Goal: Information Seeking & Learning: Learn about a topic

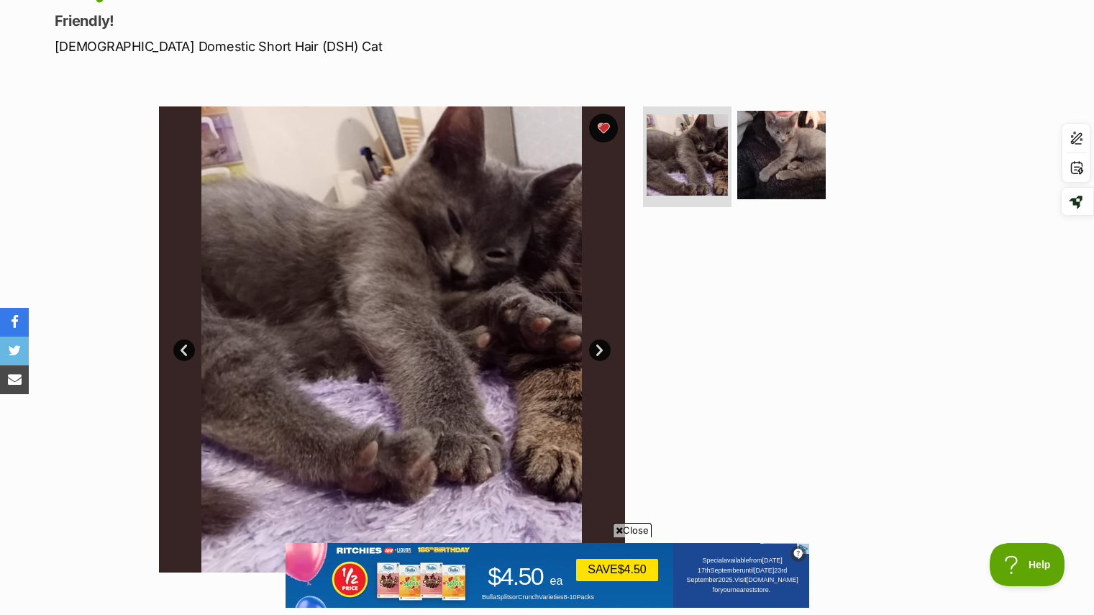
scroll to position [194, 0]
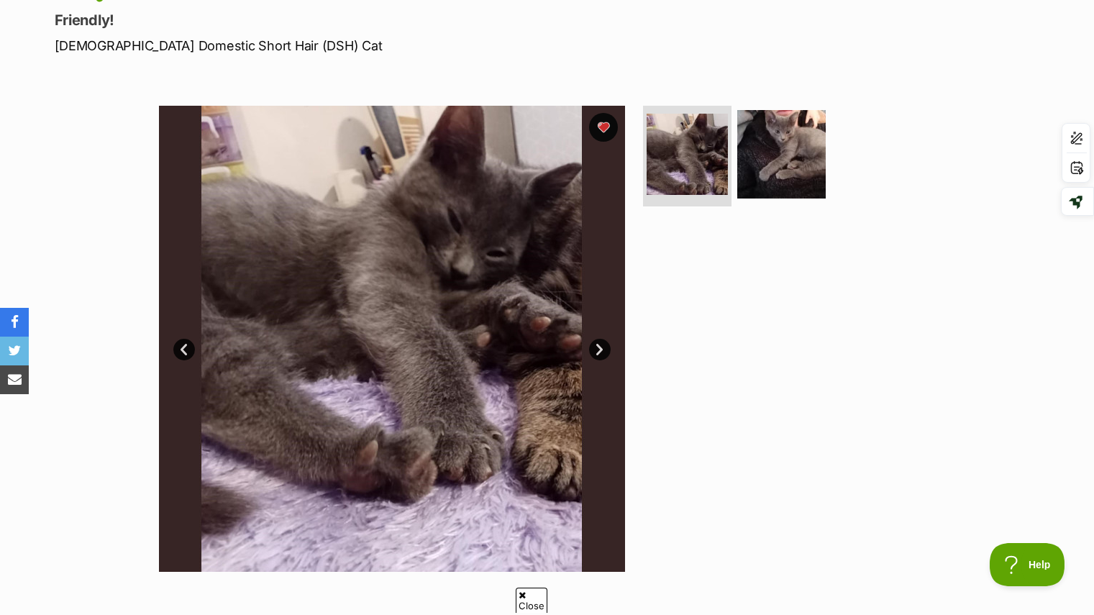
click at [600, 351] on link "Next" at bounding box center [600, 350] width 22 height 22
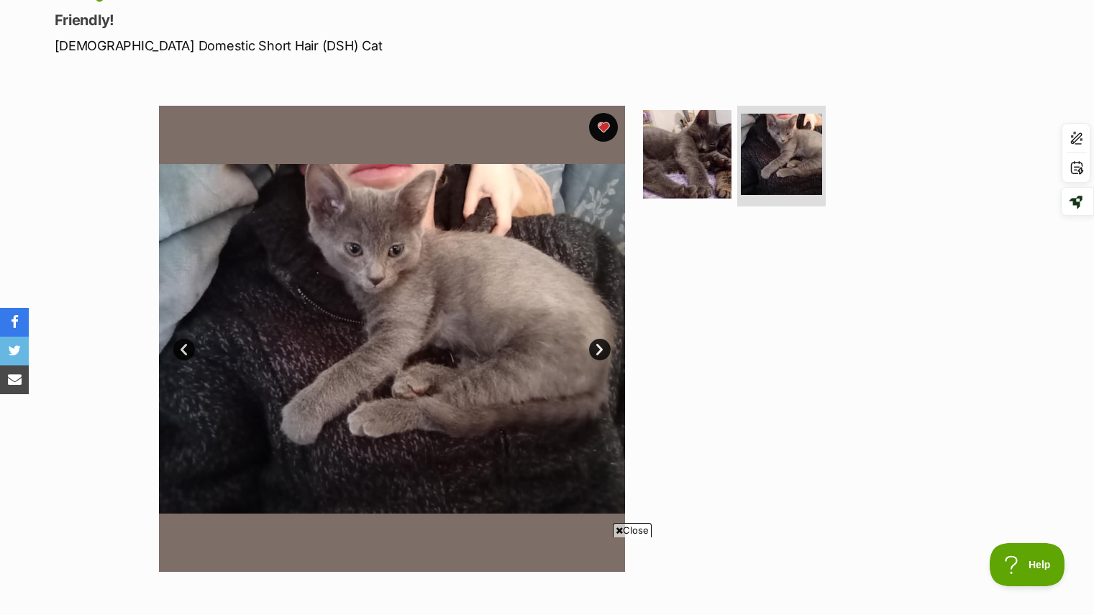
scroll to position [0, 0]
click at [180, 355] on link "Prev" at bounding box center [184, 350] width 22 height 22
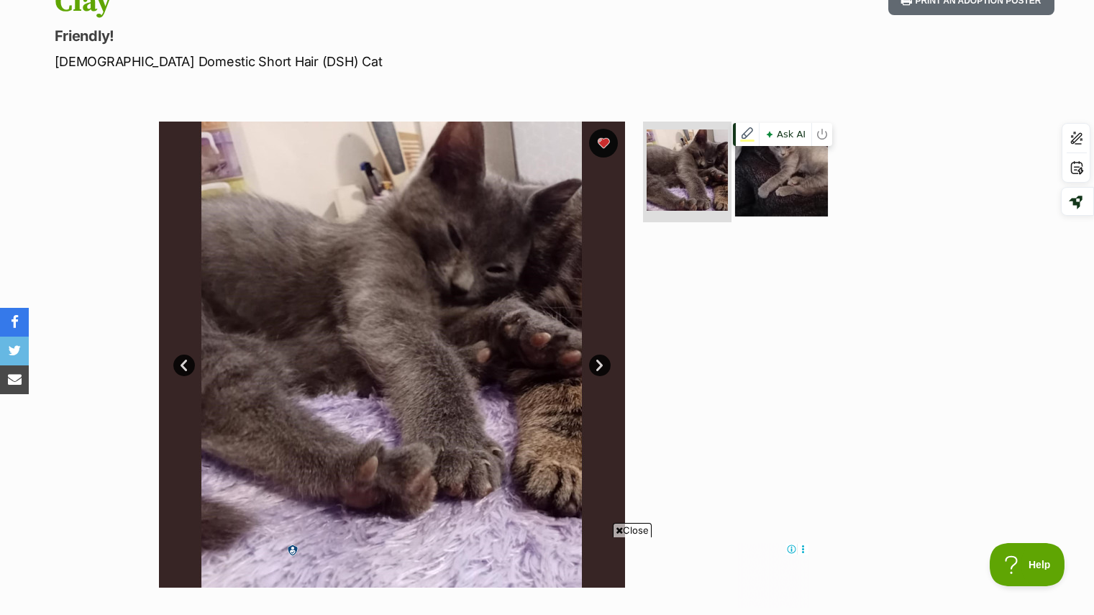
click at [776, 199] on img at bounding box center [781, 170] width 93 height 93
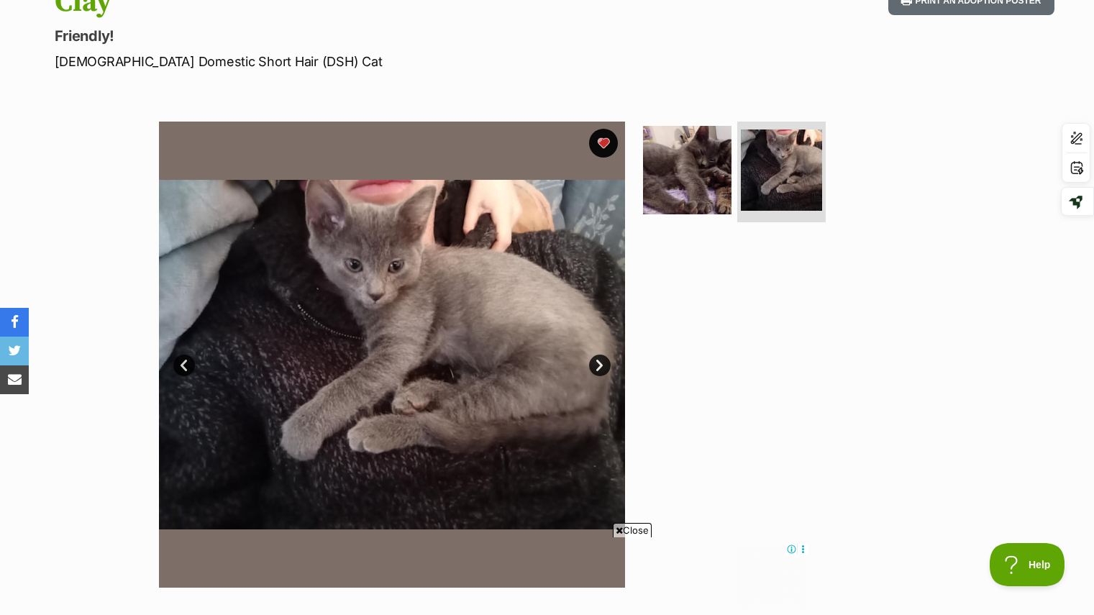
click at [183, 363] on link "Prev" at bounding box center [184, 366] width 22 height 22
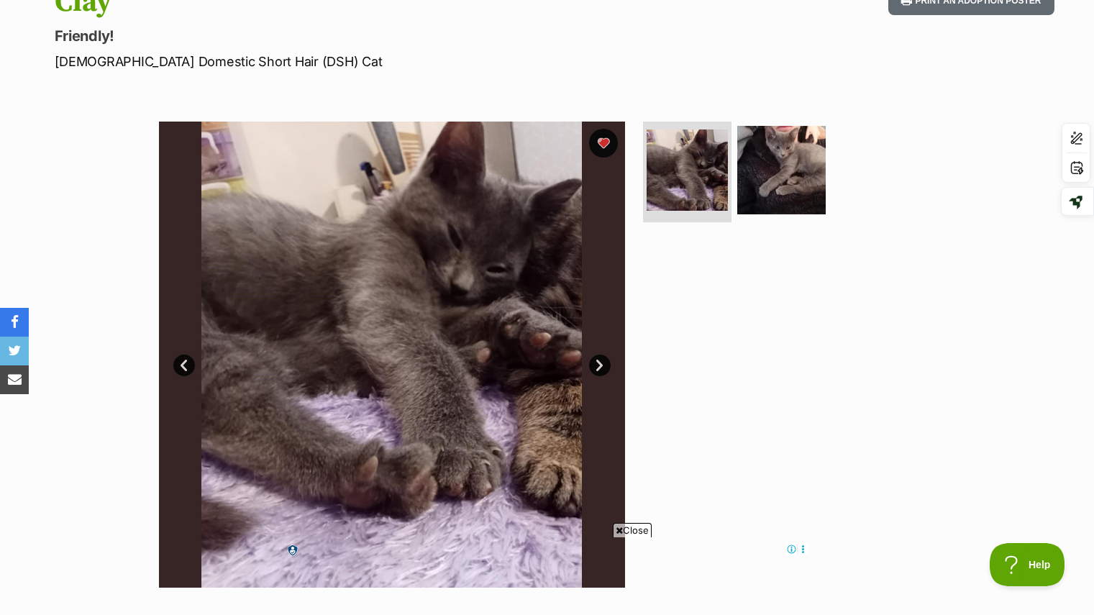
click at [601, 368] on link "Next" at bounding box center [600, 366] width 22 height 22
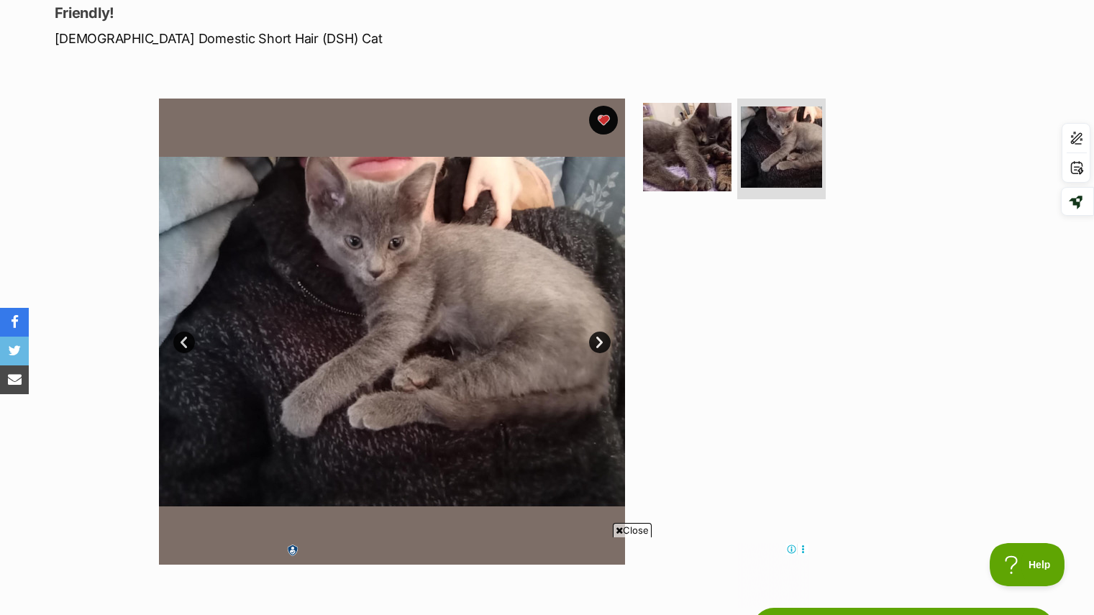
click at [604, 335] on link "Next" at bounding box center [600, 343] width 22 height 22
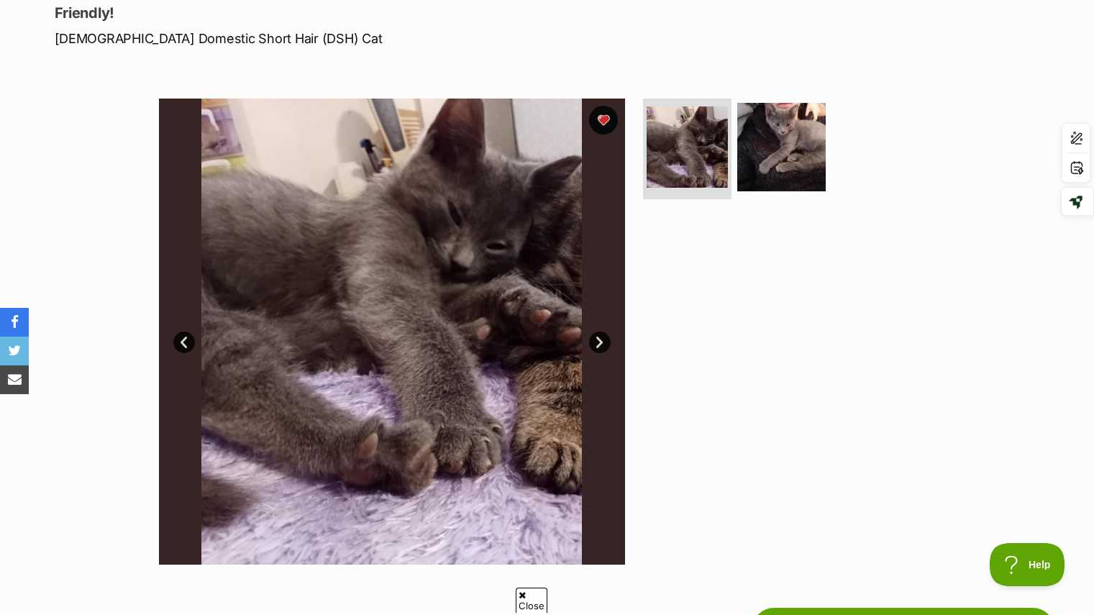
click at [604, 335] on link "Next" at bounding box center [600, 343] width 22 height 22
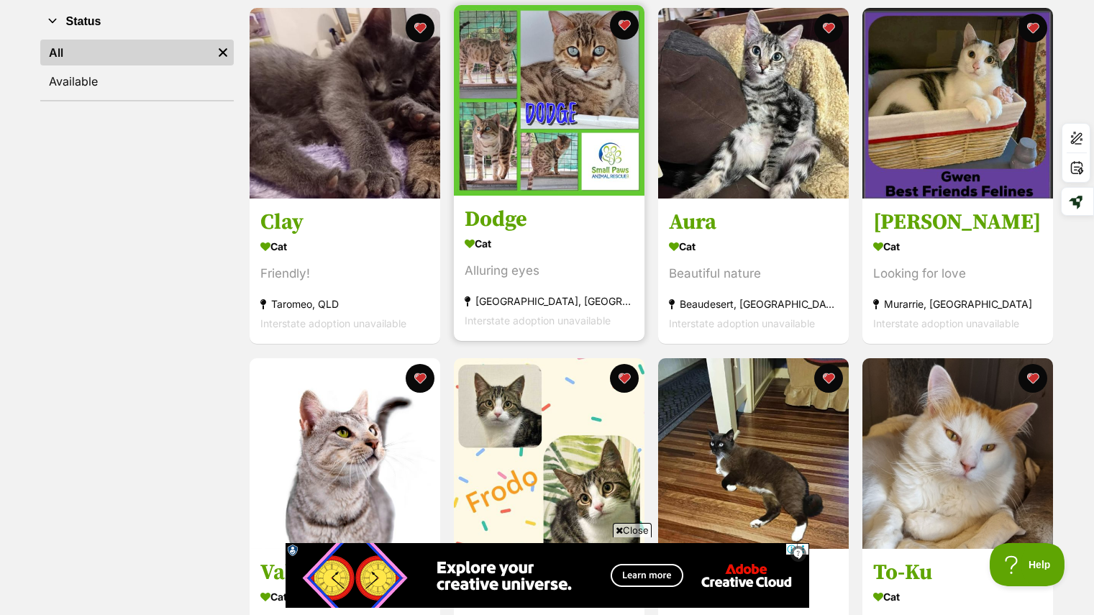
click at [513, 227] on h3 "Dodge" at bounding box center [549, 220] width 169 height 27
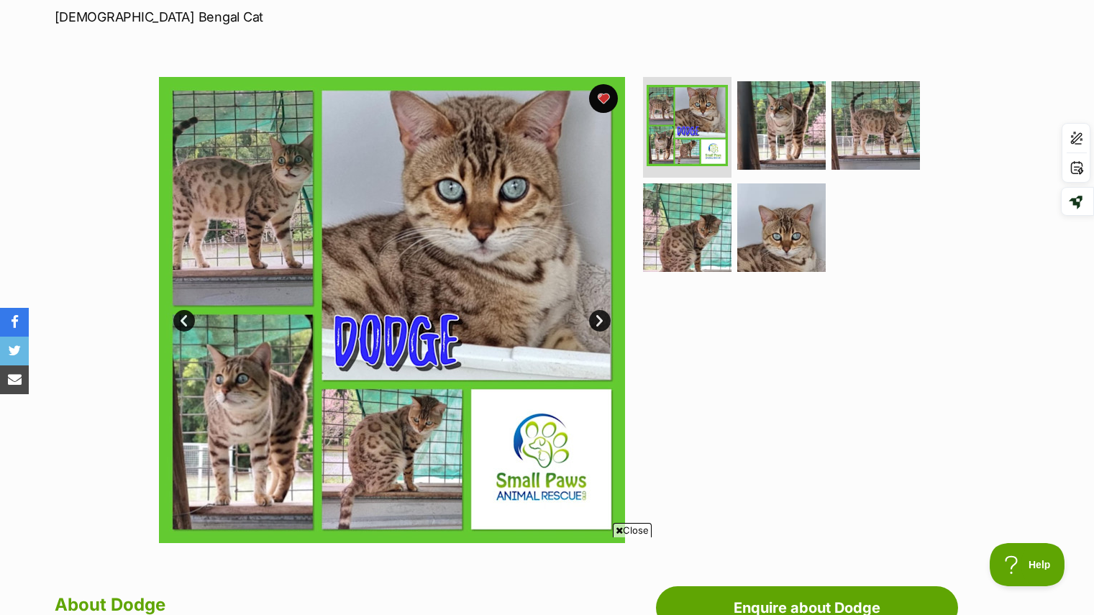
click at [600, 323] on link "Next" at bounding box center [600, 321] width 22 height 22
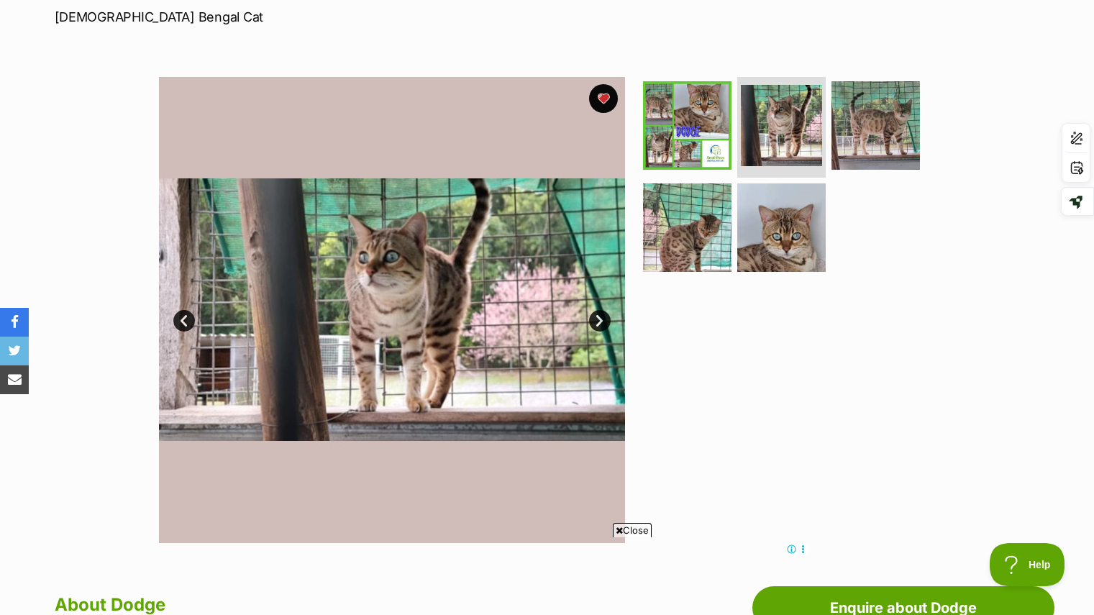
click at [600, 323] on link "Next" at bounding box center [600, 321] width 22 height 22
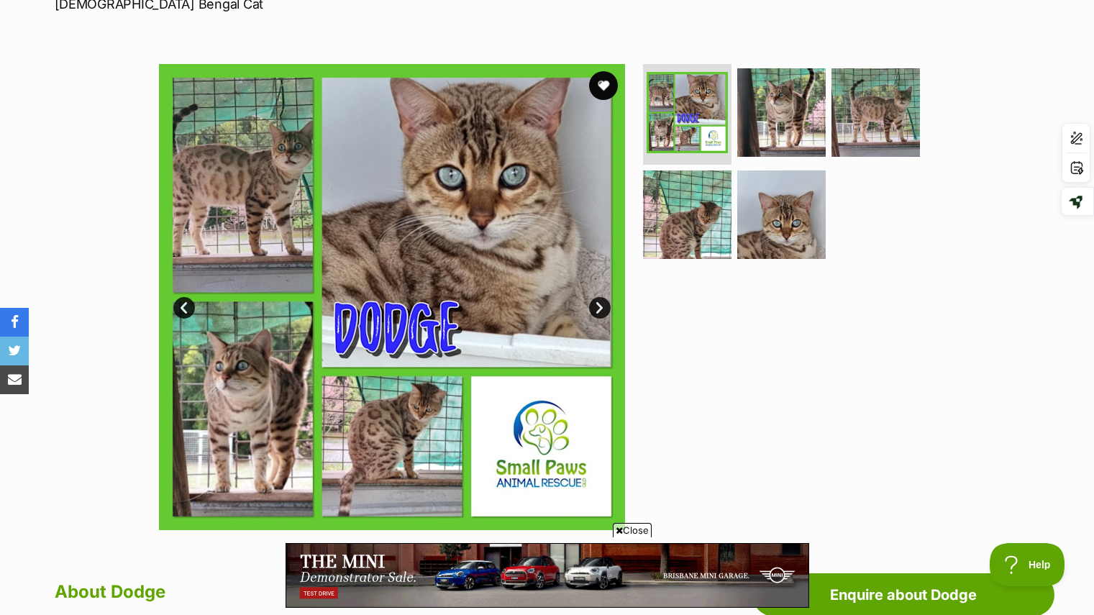
click at [599, 314] on link "Next" at bounding box center [600, 308] width 22 height 22
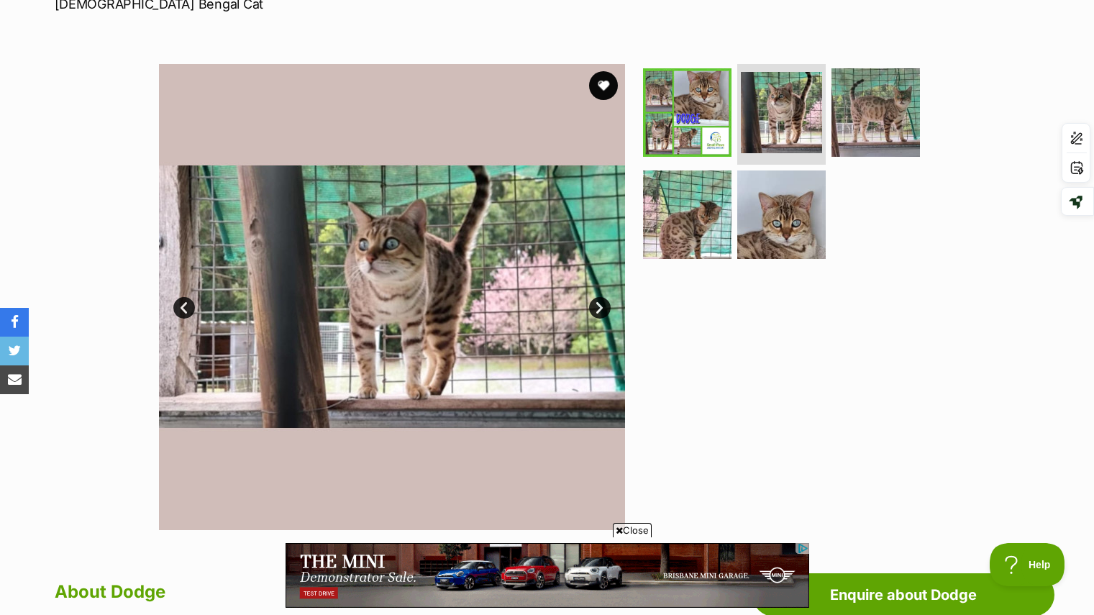
click at [599, 314] on link "Next" at bounding box center [600, 308] width 22 height 22
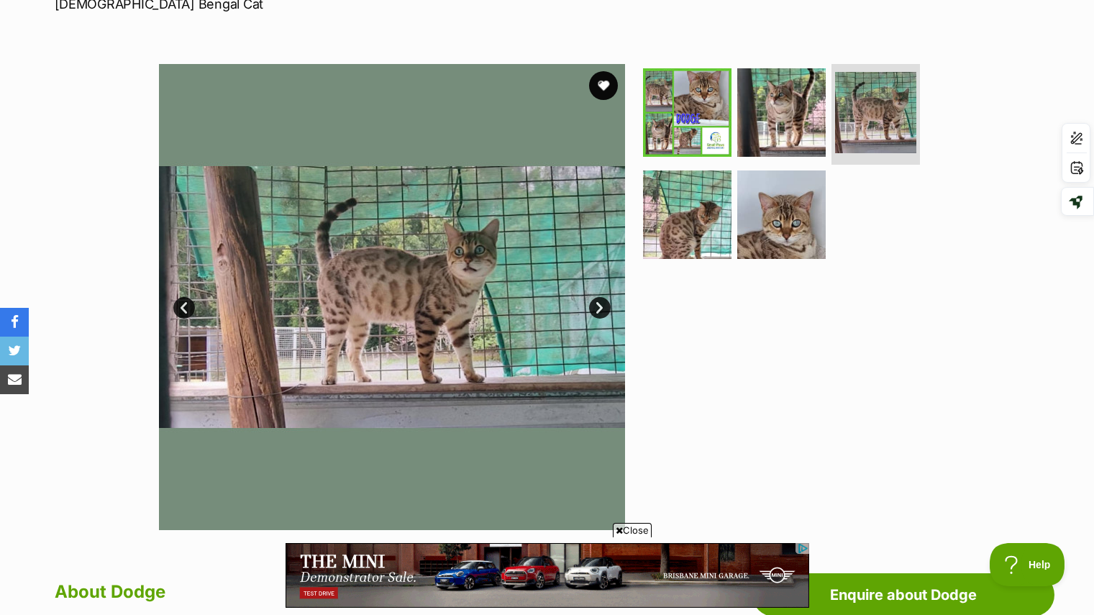
click at [599, 314] on link "Next" at bounding box center [600, 308] width 22 height 22
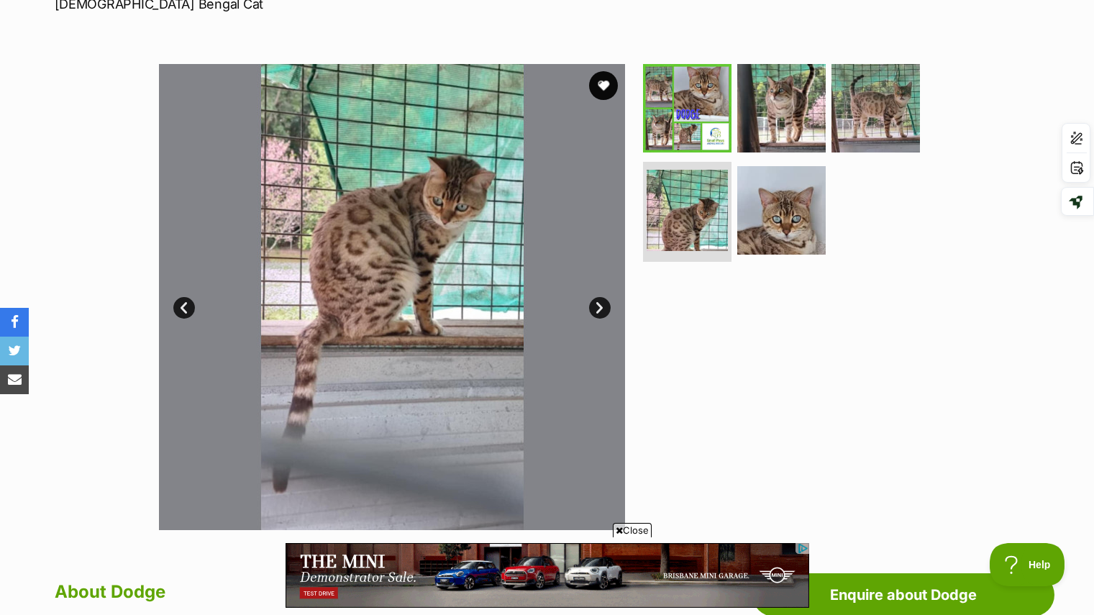
click at [599, 314] on link "Next" at bounding box center [600, 308] width 22 height 22
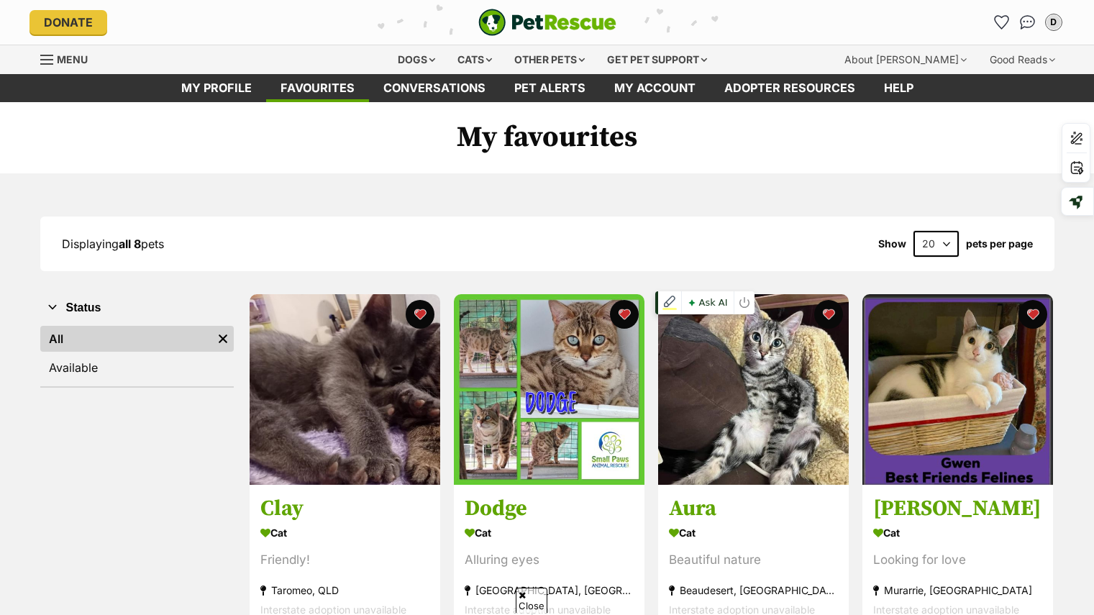
scroll to position [286, 0]
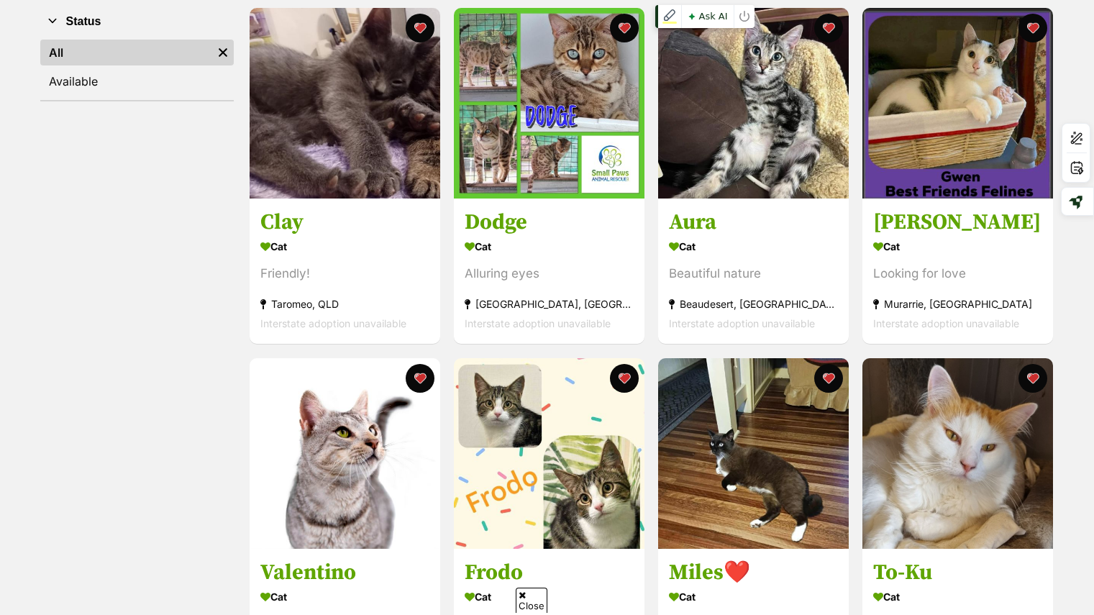
click at [769, 191] on img at bounding box center [753, 103] width 191 height 191
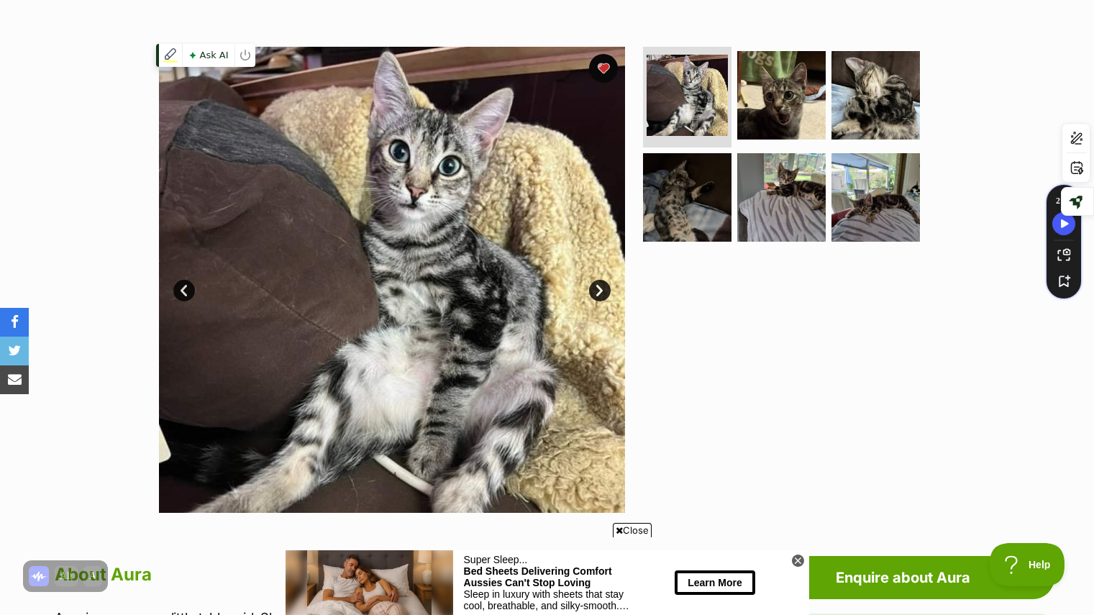
click at [590, 297] on img at bounding box center [392, 280] width 466 height 466
click at [599, 285] on link "Next" at bounding box center [600, 291] width 22 height 22
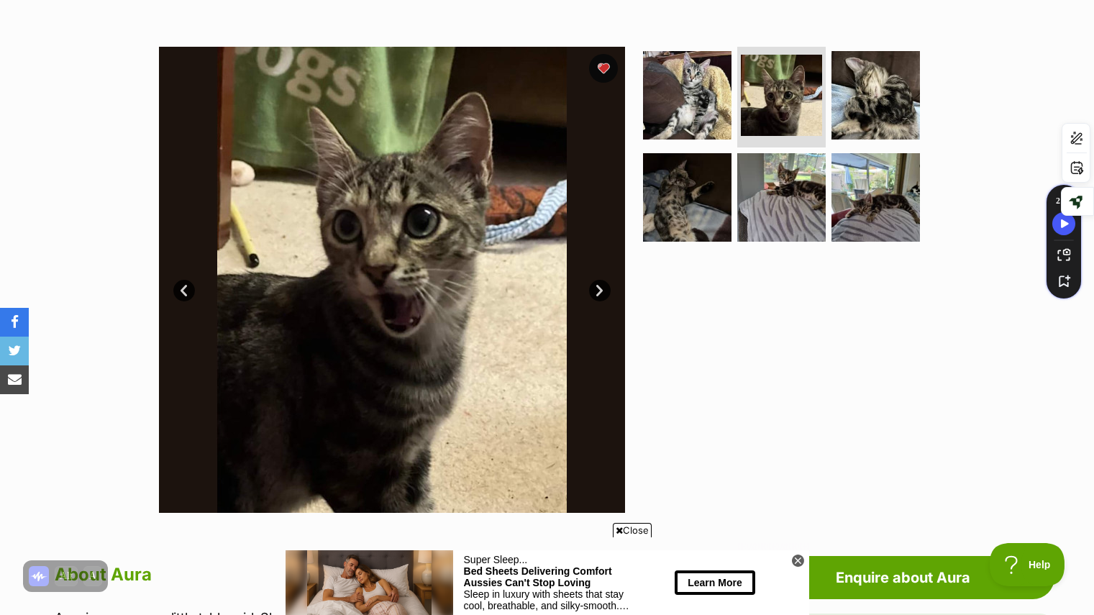
click at [599, 285] on link "Next" at bounding box center [600, 291] width 22 height 22
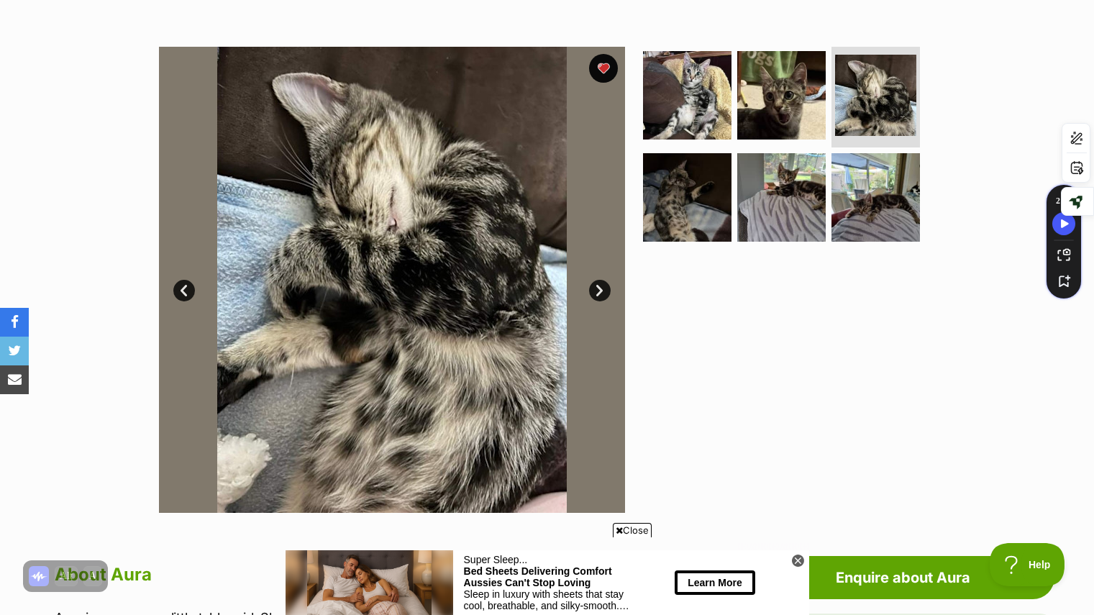
click at [599, 285] on link "Next" at bounding box center [600, 291] width 22 height 22
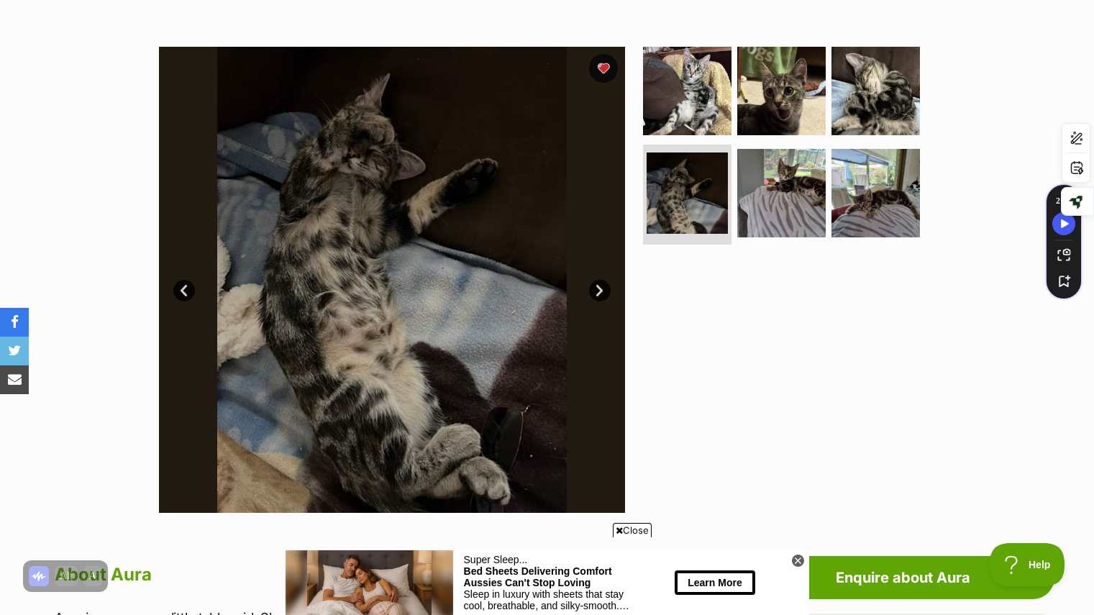
click at [188, 294] on link "Prev" at bounding box center [184, 291] width 22 height 22
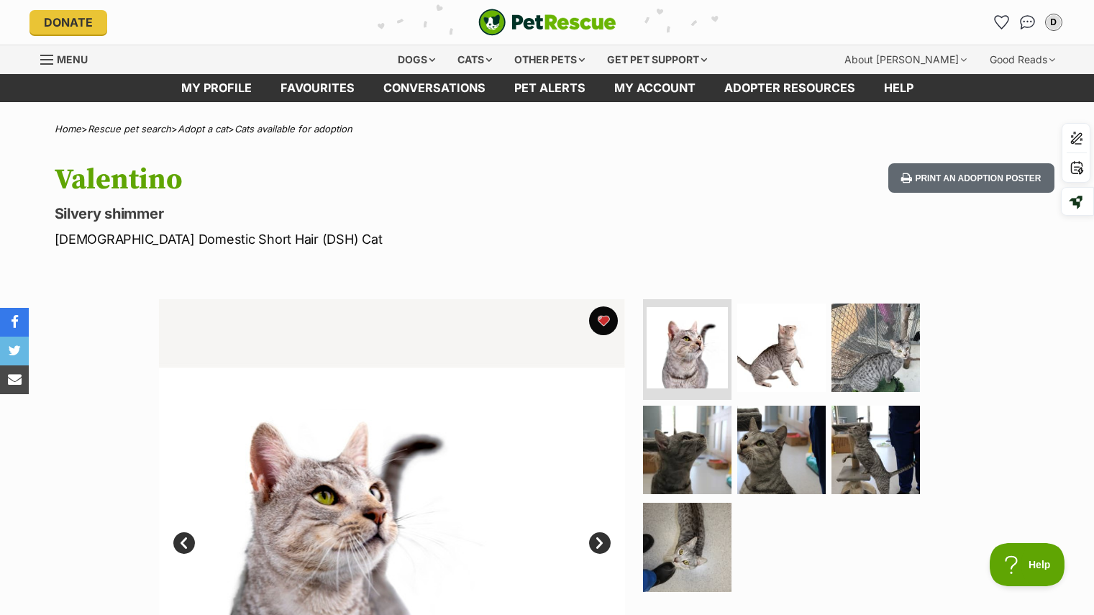
click at [597, 548] on link "Next" at bounding box center [600, 543] width 22 height 22
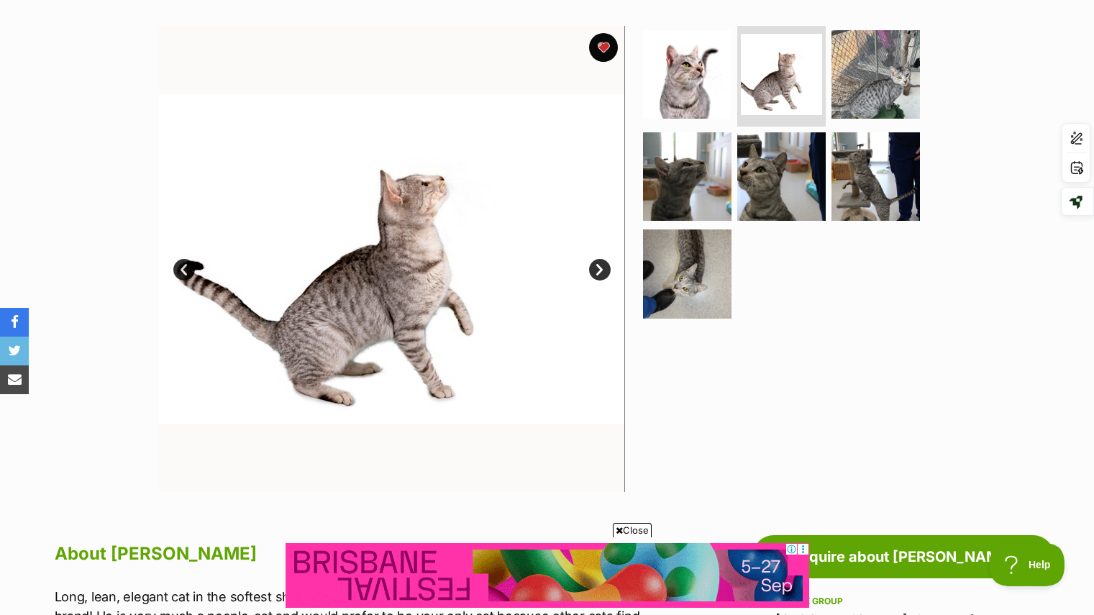
scroll to position [216, 0]
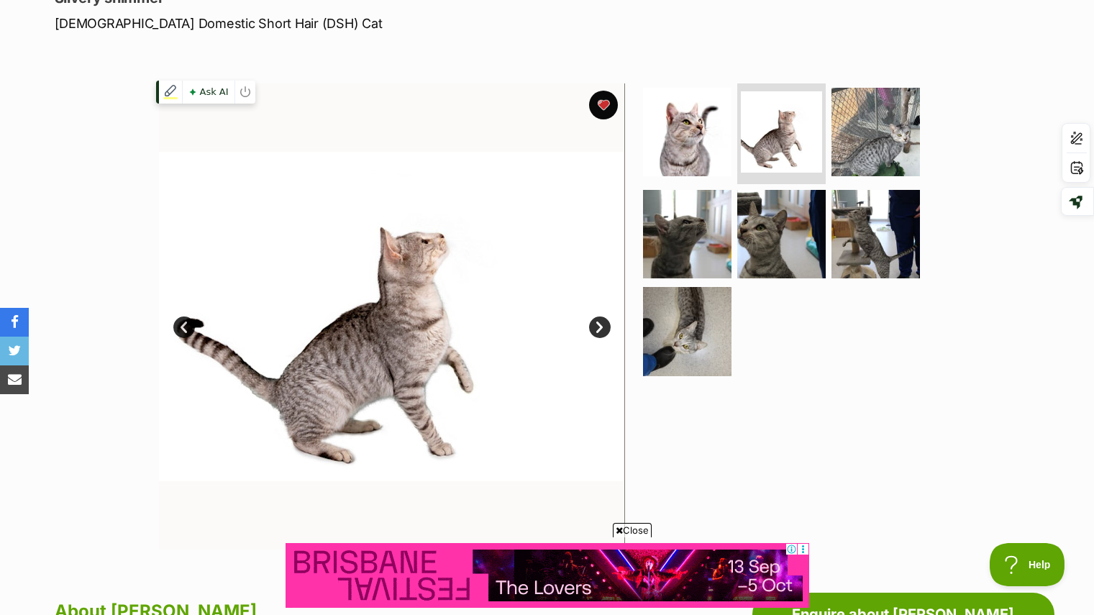
click at [603, 316] on img at bounding box center [391, 316] width 466 height 466
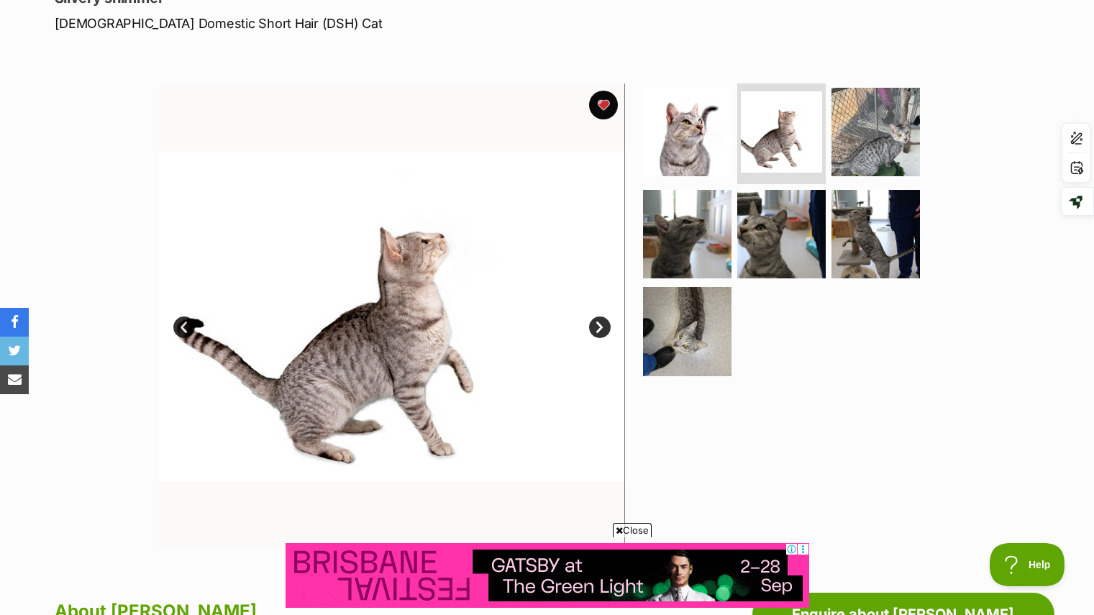
click at [599, 330] on link "Next" at bounding box center [600, 328] width 22 height 22
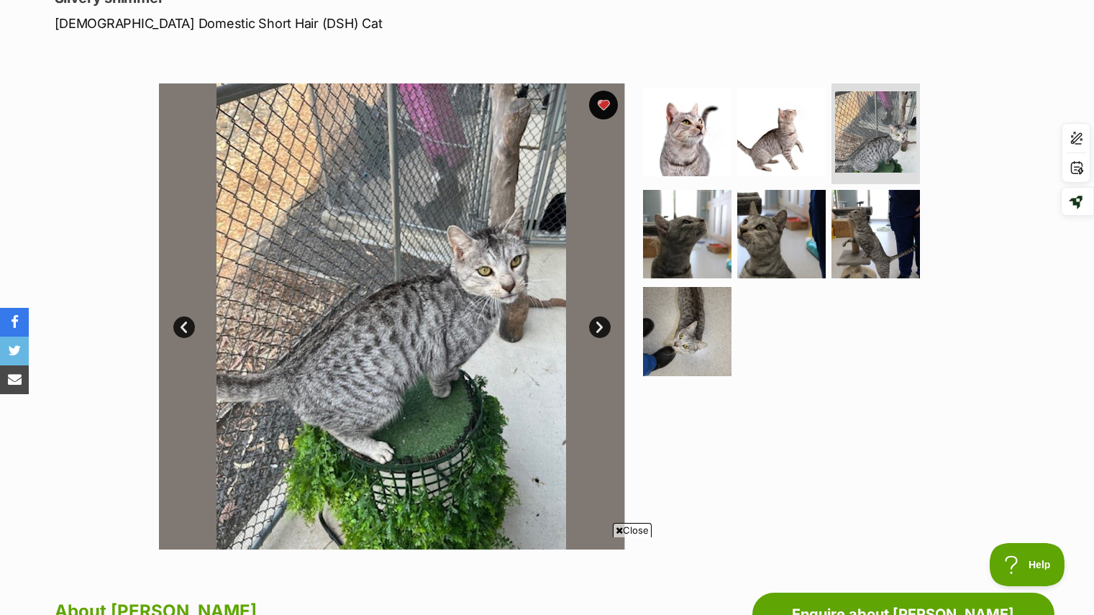
click at [595, 328] on link "Next" at bounding box center [600, 328] width 22 height 22
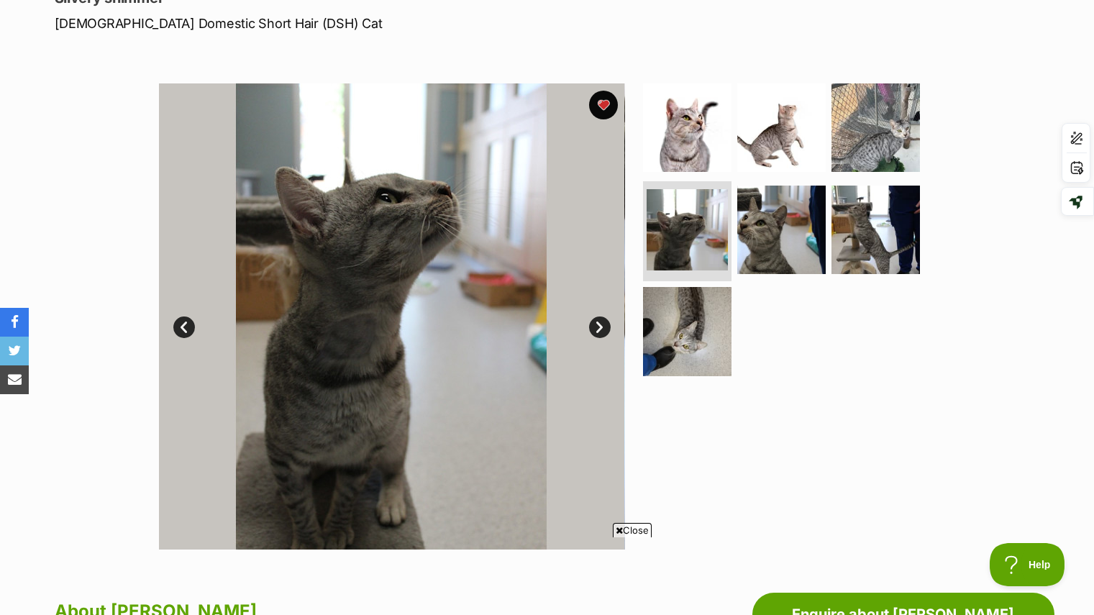
click at [595, 328] on link "Next" at bounding box center [600, 328] width 22 height 22
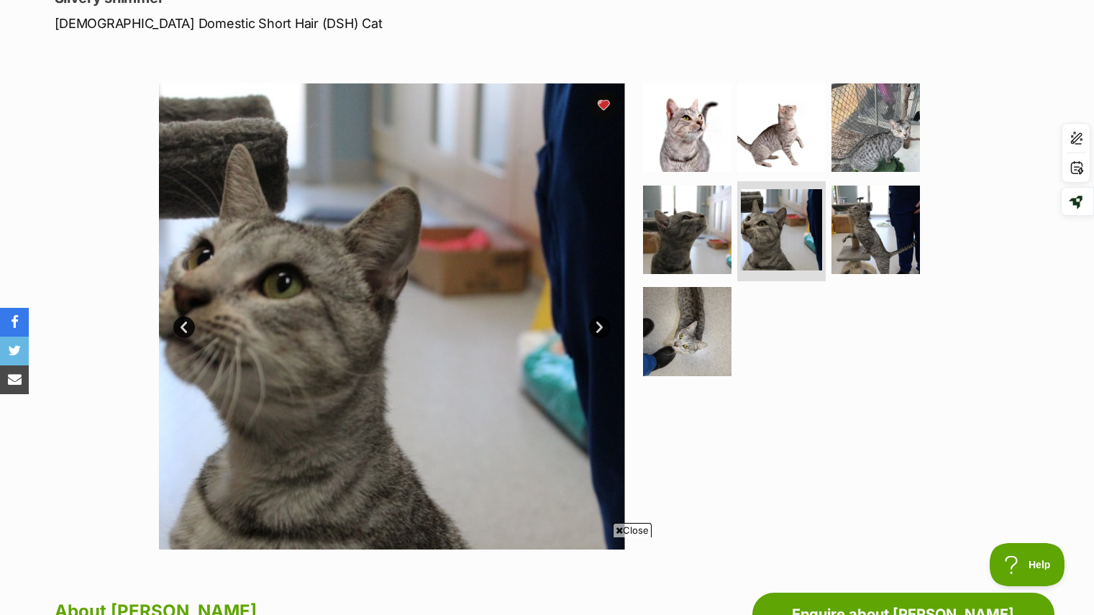
click at [595, 328] on link "Next" at bounding box center [600, 328] width 22 height 22
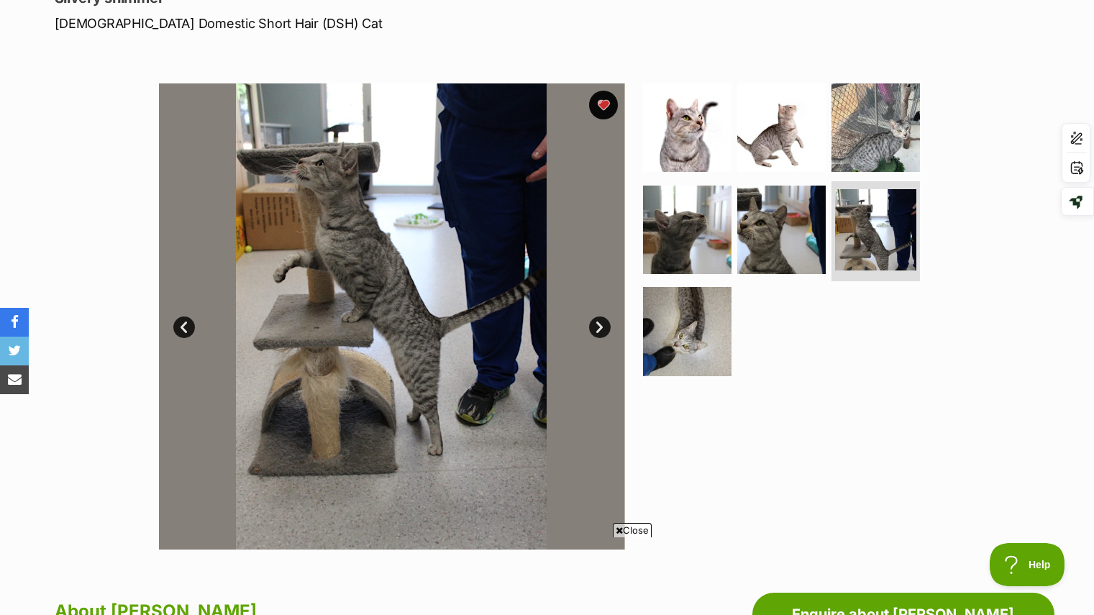
click at [595, 328] on link "Next" at bounding box center [600, 328] width 22 height 22
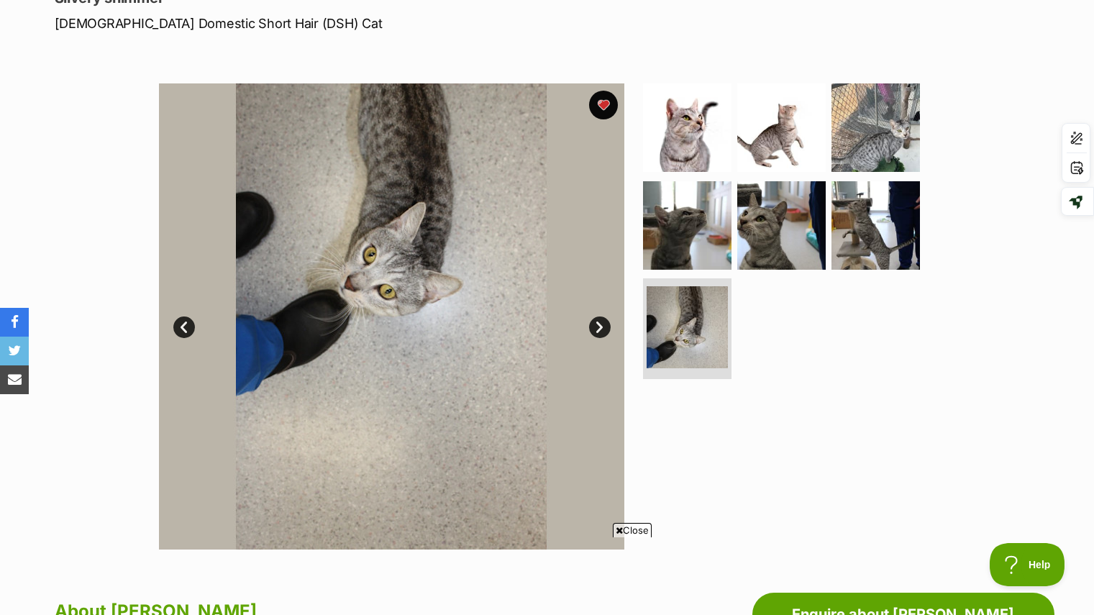
click at [595, 328] on link "Next" at bounding box center [600, 328] width 22 height 22
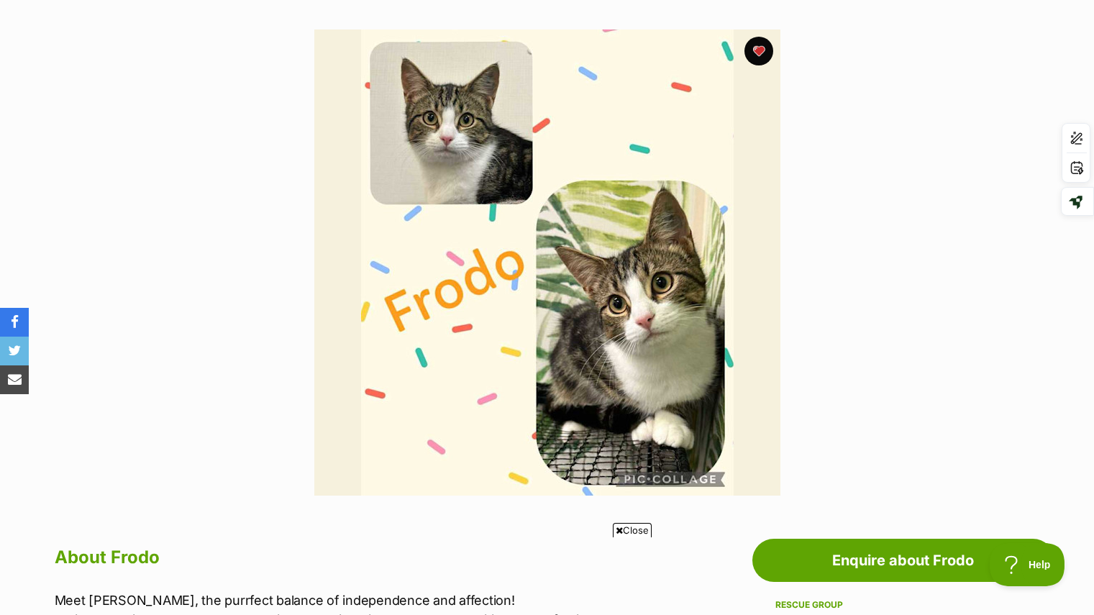
scroll to position [269, 0]
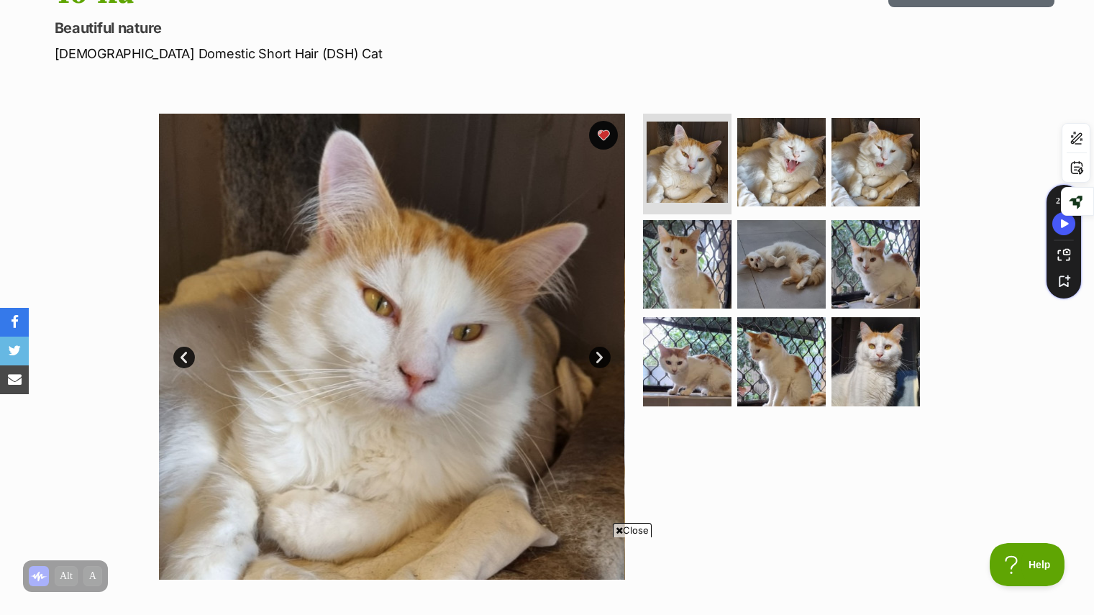
click at [597, 356] on link "Next" at bounding box center [600, 358] width 22 height 22
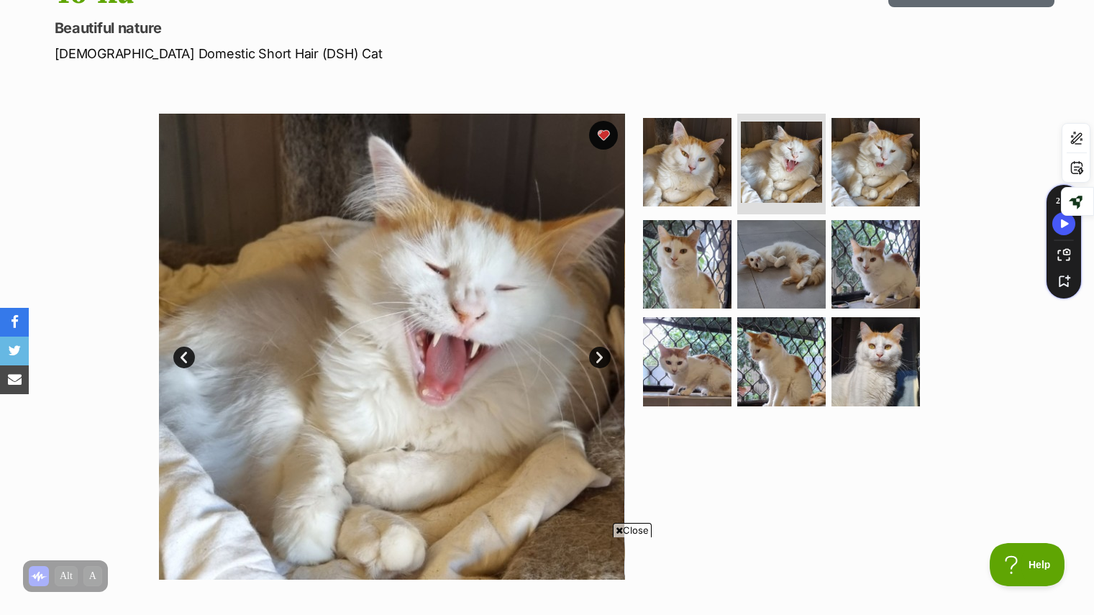
click at [597, 356] on link "Next" at bounding box center [600, 358] width 22 height 22
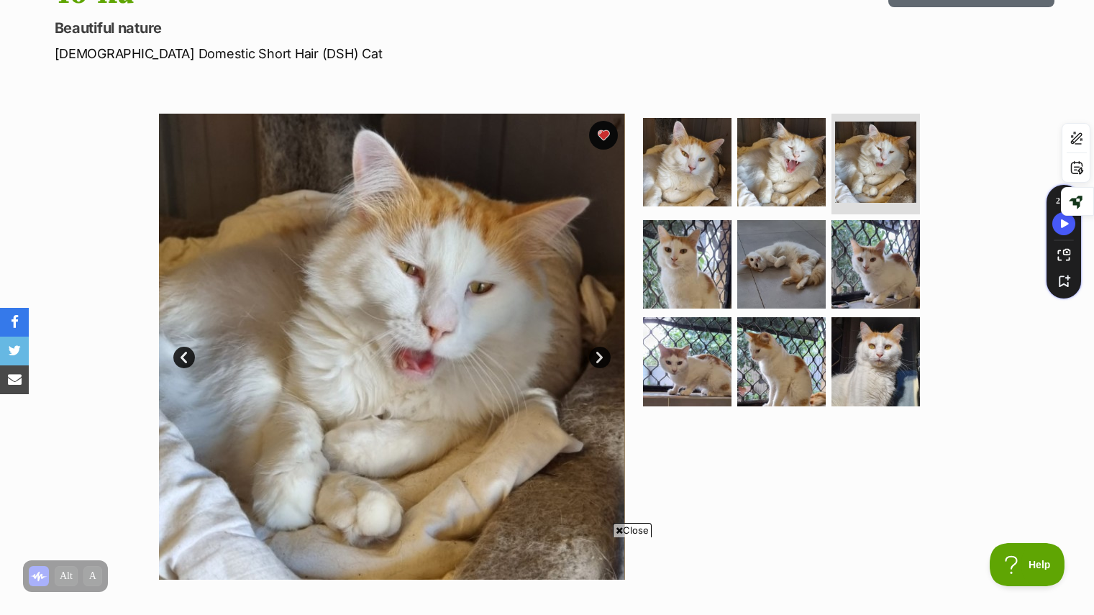
click at [601, 349] on link "Next" at bounding box center [600, 358] width 22 height 22
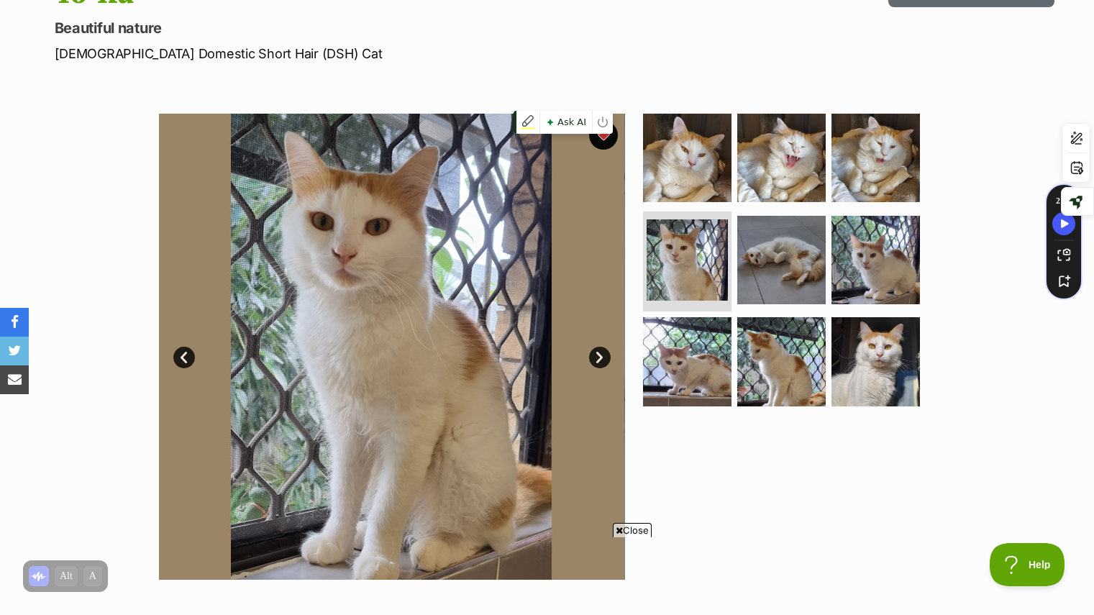
click at [590, 347] on img at bounding box center [391, 347] width 466 height 466
click at [597, 358] on link "Next" at bounding box center [600, 358] width 22 height 22
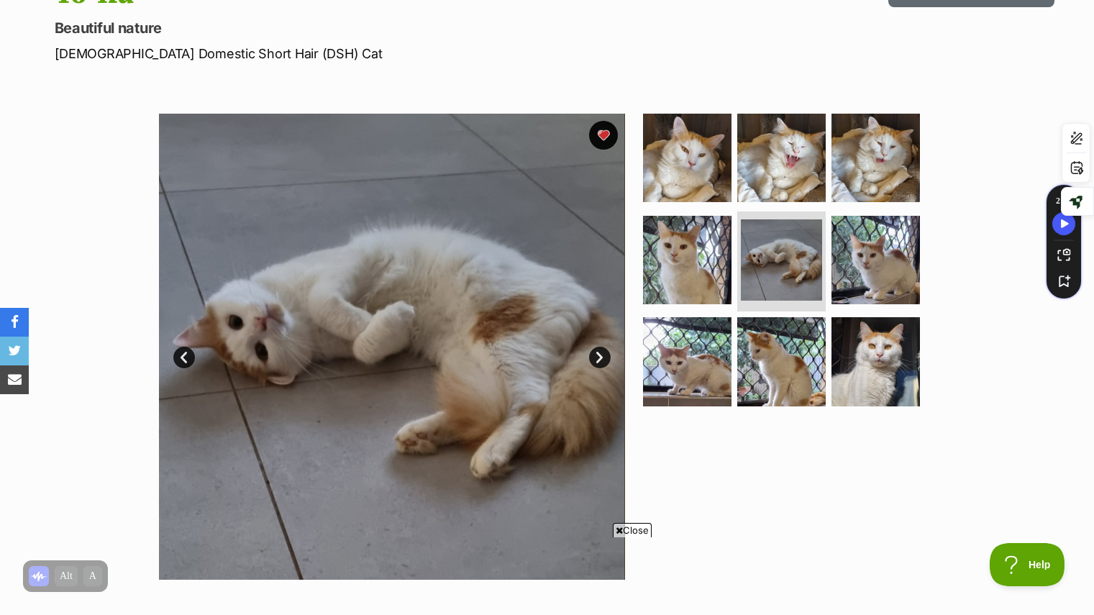
click at [597, 358] on link "Next" at bounding box center [600, 358] width 22 height 22
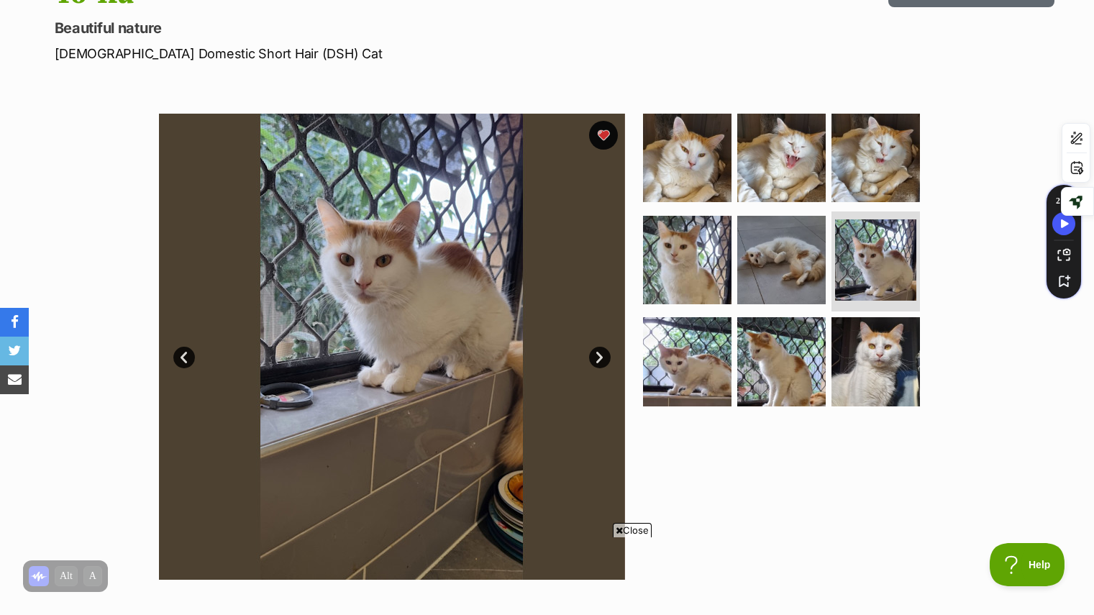
click at [597, 358] on link "Next" at bounding box center [600, 358] width 22 height 22
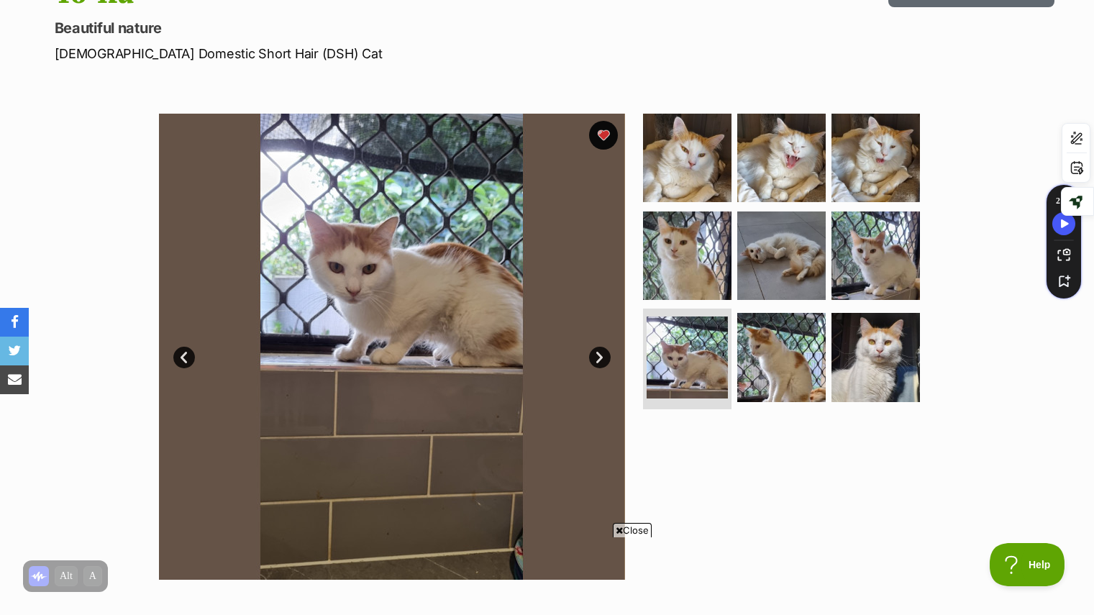
click at [597, 358] on link "Next" at bounding box center [600, 358] width 22 height 22
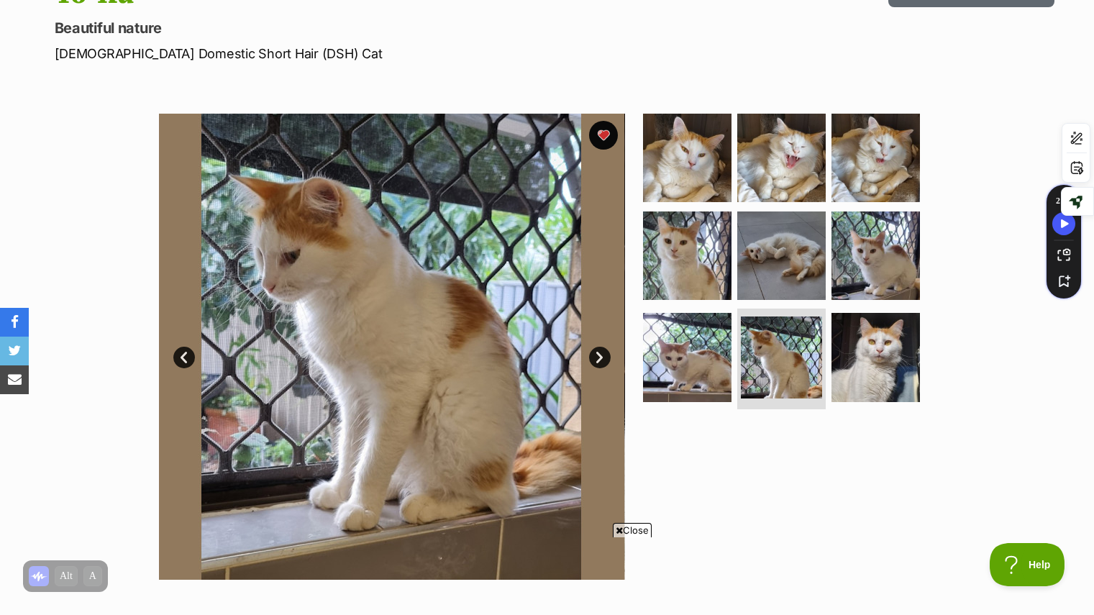
click at [597, 358] on link "Next" at bounding box center [600, 358] width 22 height 22
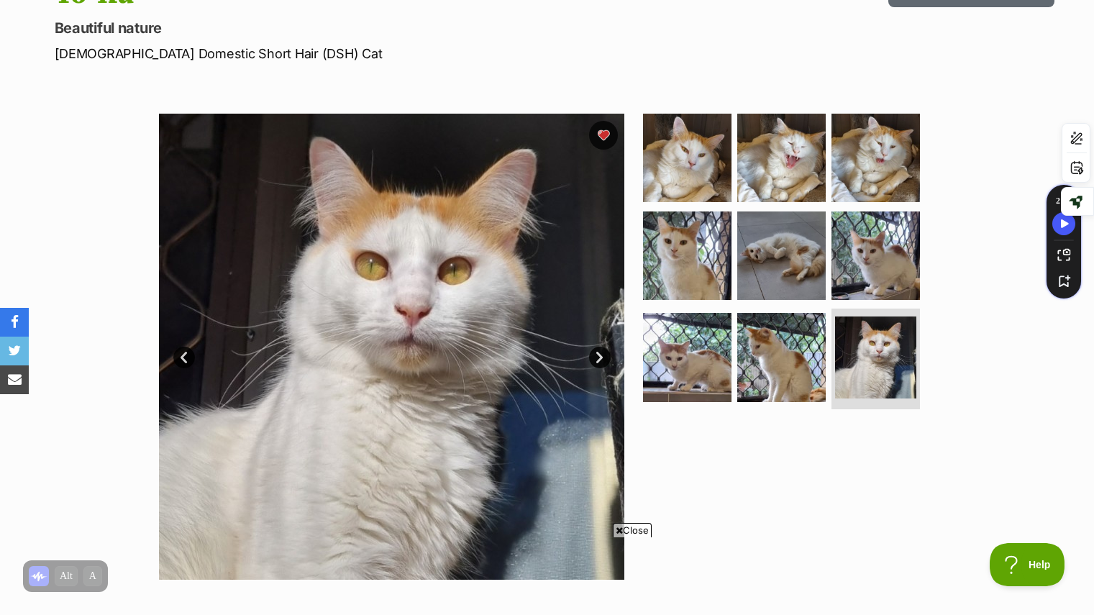
click at [597, 358] on link "Next" at bounding box center [600, 358] width 22 height 22
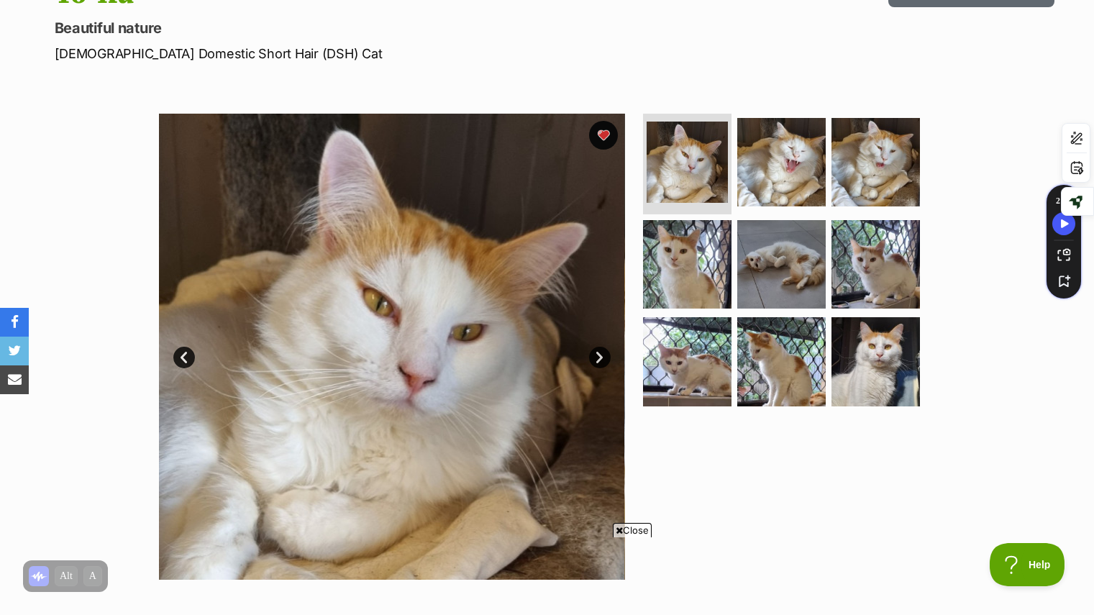
click at [597, 358] on link "Next" at bounding box center [600, 358] width 22 height 22
